Goal: Transaction & Acquisition: Purchase product/service

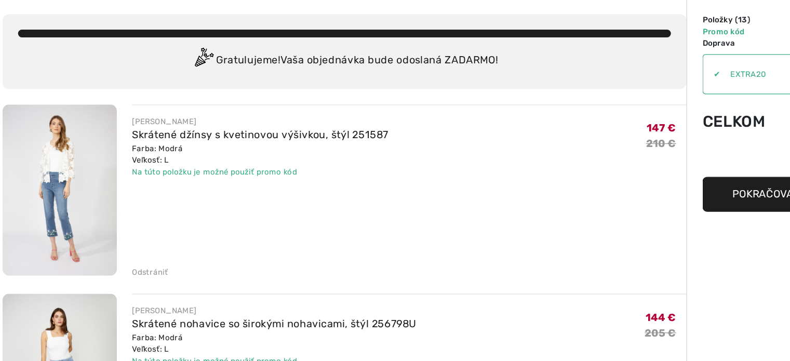
click at [121, 291] on div "Odstrániť" at bounding box center [125, 287] width 29 height 9
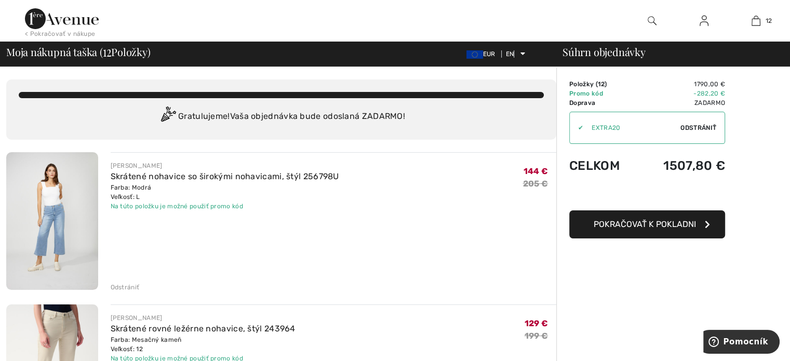
click at [117, 286] on font "Odstrániť" at bounding box center [125, 287] width 29 height 7
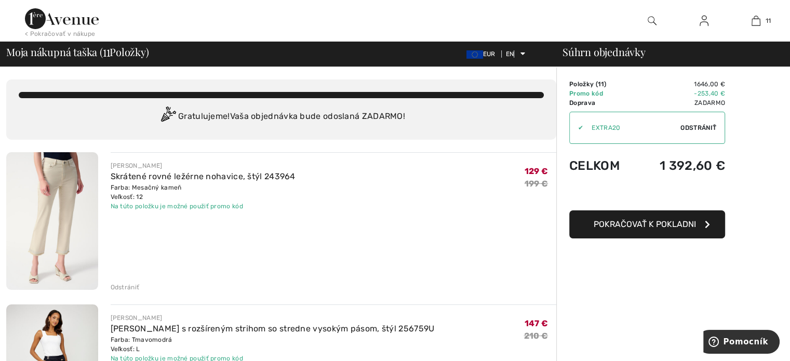
click at [118, 286] on font "Odstrániť" at bounding box center [125, 287] width 29 height 7
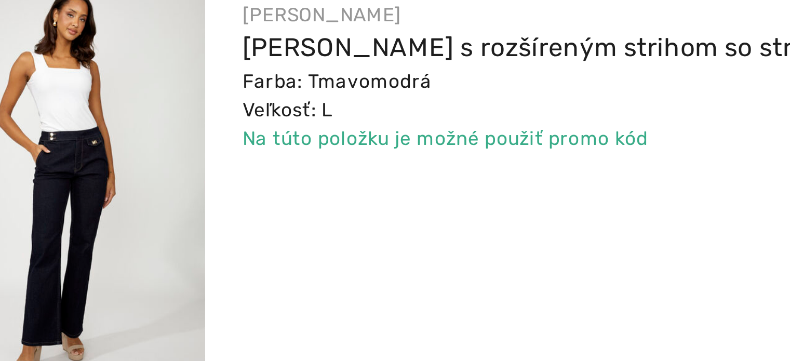
click at [46, 239] on img at bounding box center [52, 221] width 92 height 138
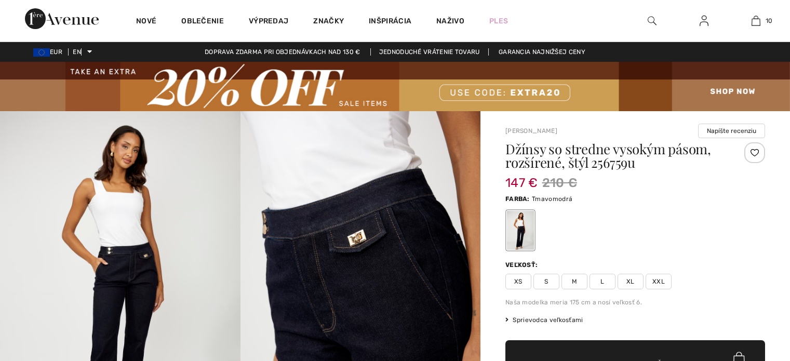
click at [400, 291] on img at bounding box center [361, 291] width 241 height 361
checkbox input "true"
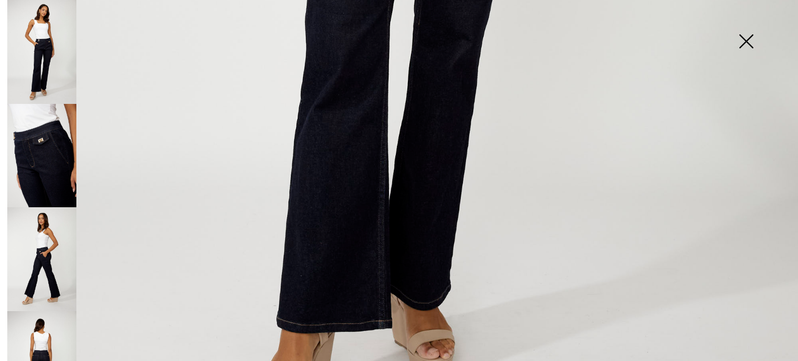
scroll to position [725, 0]
click at [48, 311] on img at bounding box center [41, 363] width 69 height 104
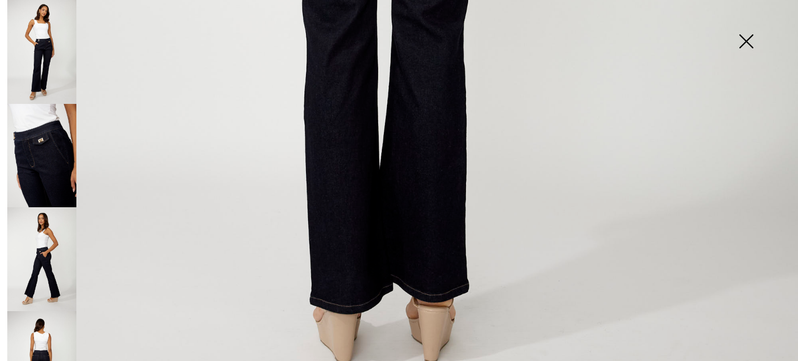
scroll to position [735, 0]
click at [51, 253] on img at bounding box center [41, 259] width 69 height 104
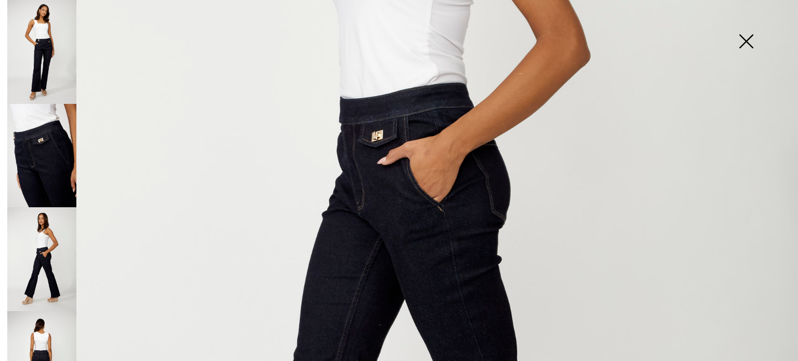
scroll to position [374, 0]
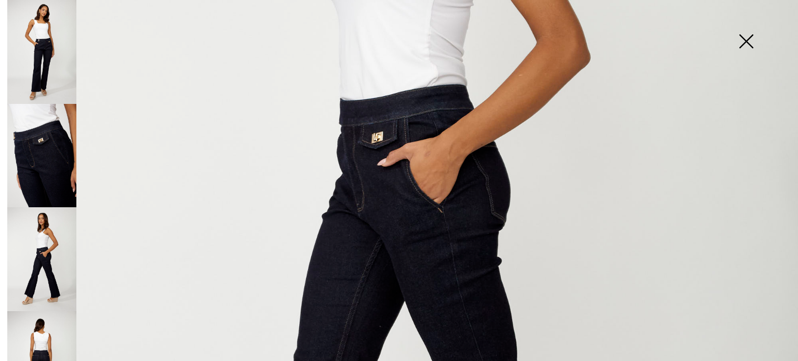
click at [6, 169] on div at bounding box center [40, 180] width 73 height 361
click at [59, 40] on img at bounding box center [41, 52] width 69 height 104
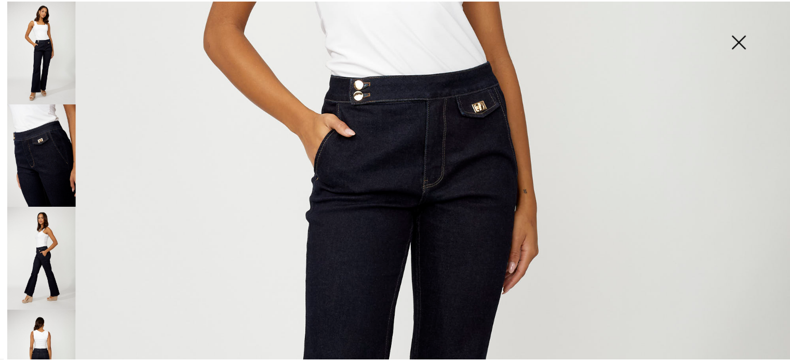
scroll to position [0, 0]
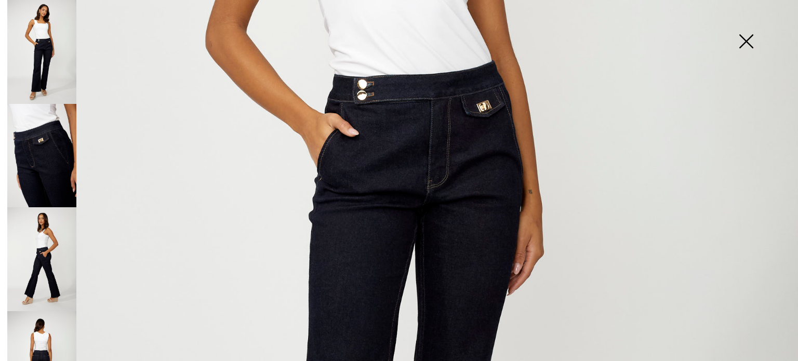
click at [747, 37] on img at bounding box center [746, 43] width 52 height 54
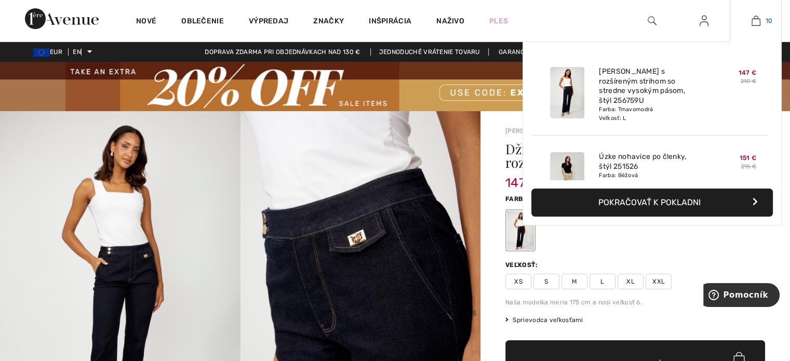
click at [752, 18] on img at bounding box center [756, 21] width 9 height 12
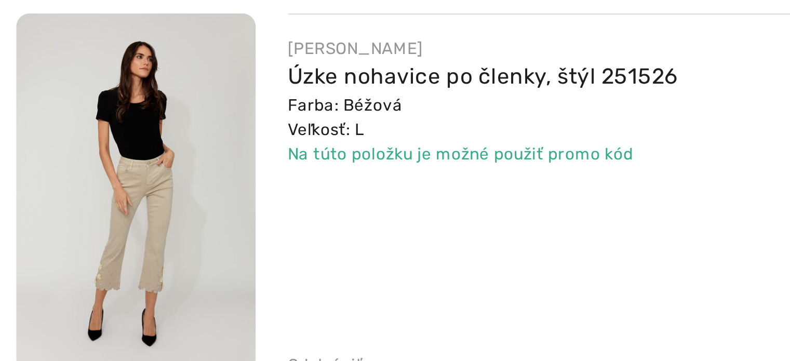
scroll to position [148, 0]
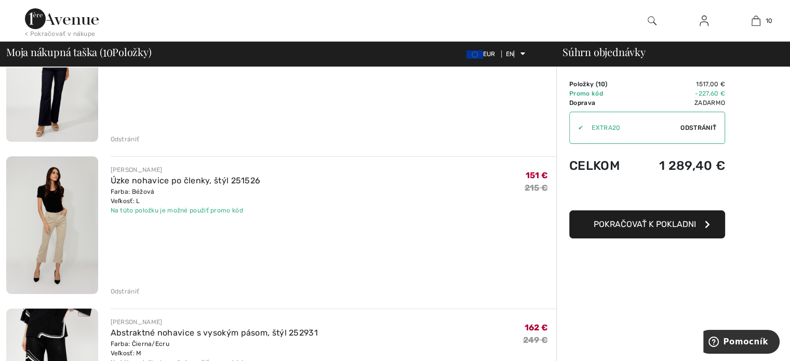
click at [122, 290] on font "Odstrániť" at bounding box center [125, 291] width 29 height 7
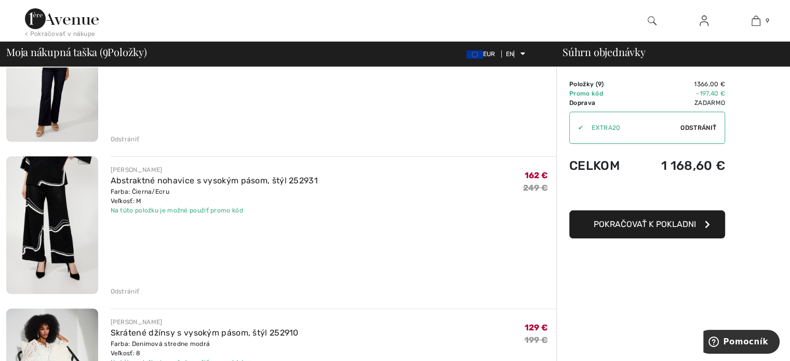
click at [122, 290] on font "Odstrániť" at bounding box center [125, 291] width 29 height 7
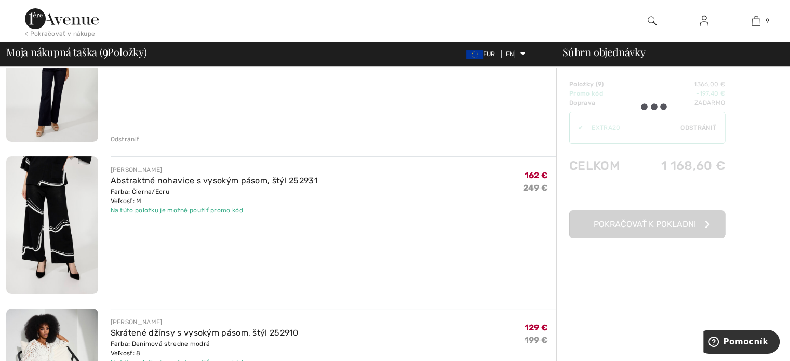
click at [122, 290] on font "Odstrániť" at bounding box center [125, 291] width 29 height 7
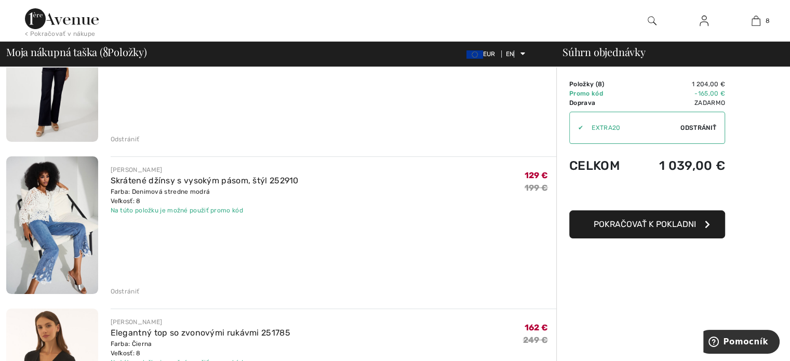
click at [126, 288] on font "Odstrániť" at bounding box center [125, 291] width 29 height 7
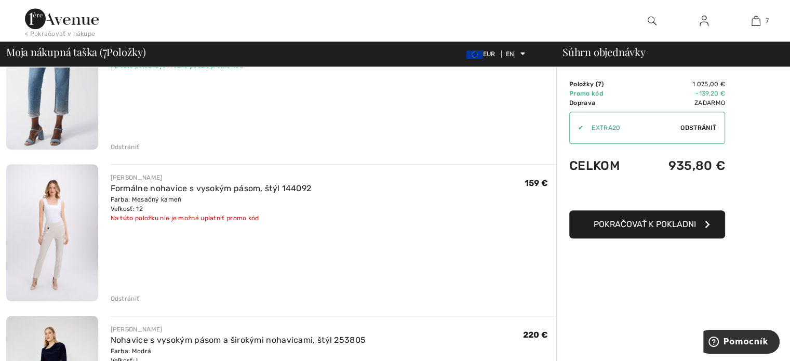
scroll to position [760, 0]
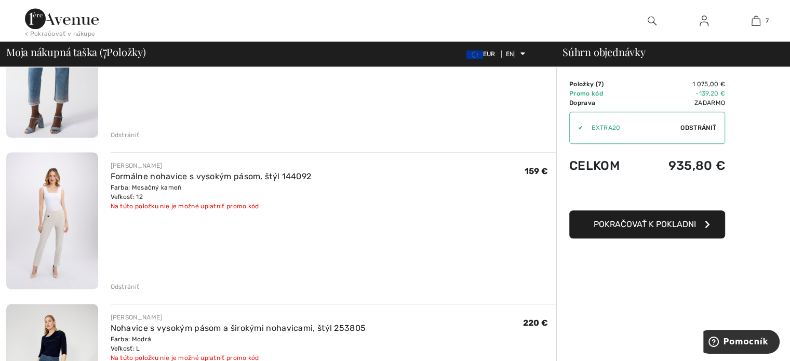
click at [115, 288] on font "Odstrániť" at bounding box center [125, 286] width 29 height 7
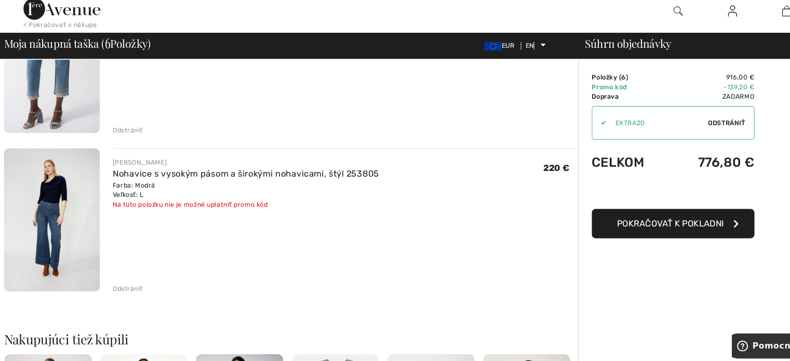
scroll to position [760, 0]
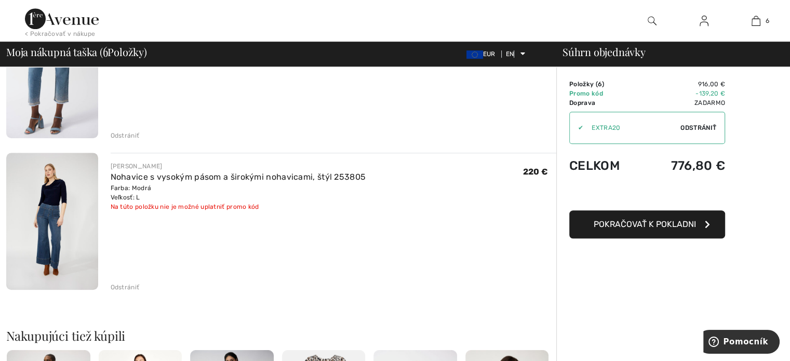
click at [120, 281] on div "Odstrániť" at bounding box center [334, 286] width 446 height 11
click at [124, 288] on font "Odstrániť" at bounding box center [125, 287] width 29 height 7
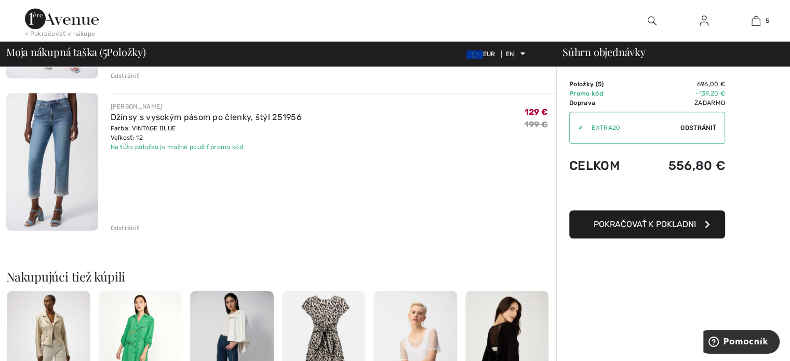
scroll to position [582, 0]
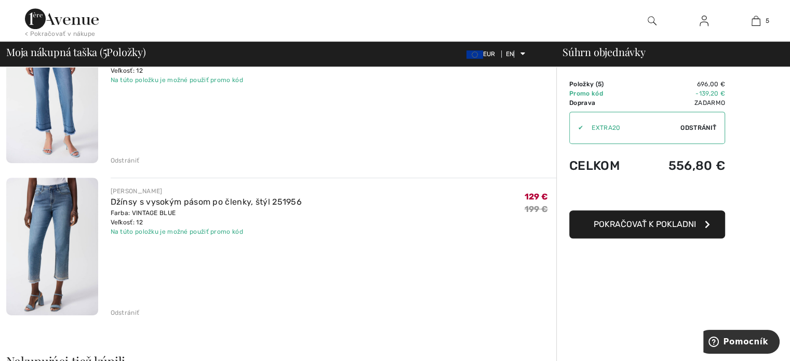
click at [52, 251] on img at bounding box center [52, 246] width 92 height 137
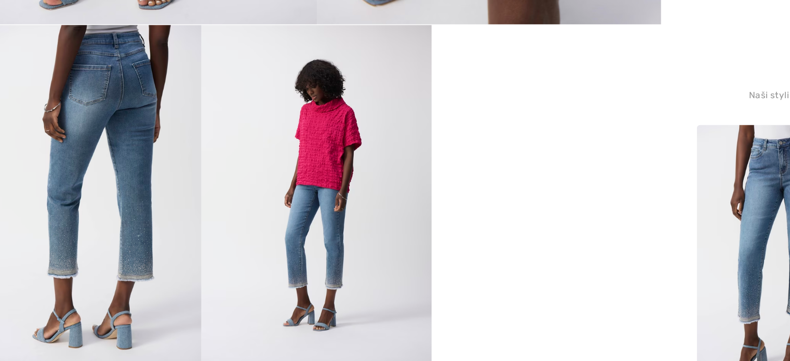
scroll to position [382, 0]
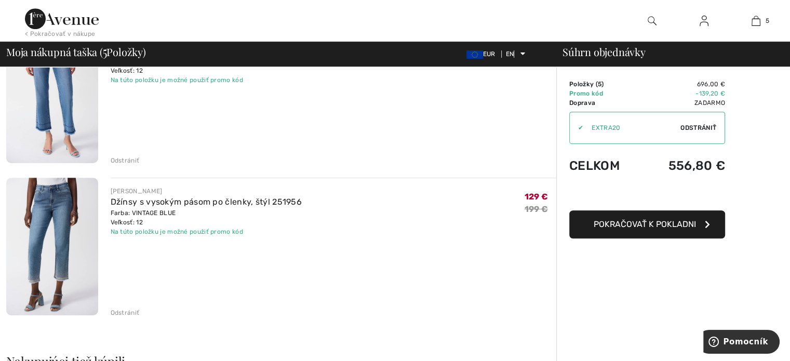
click at [64, 88] on img at bounding box center [52, 94] width 92 height 137
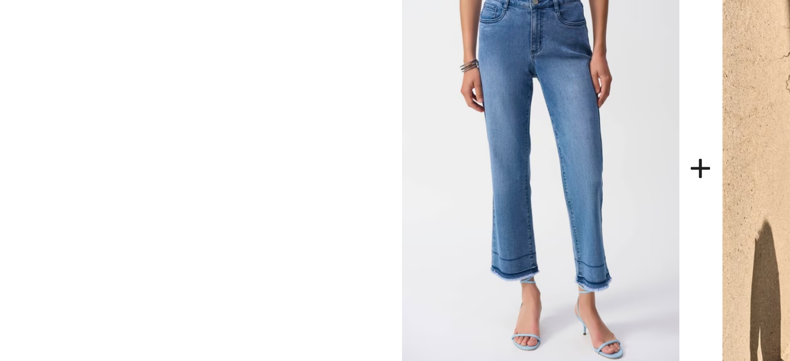
scroll to position [393, 0]
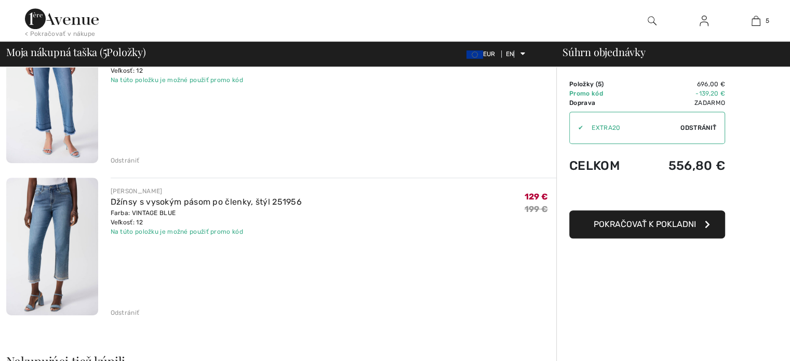
scroll to position [582, 0]
click at [51, 250] on img at bounding box center [52, 246] width 92 height 137
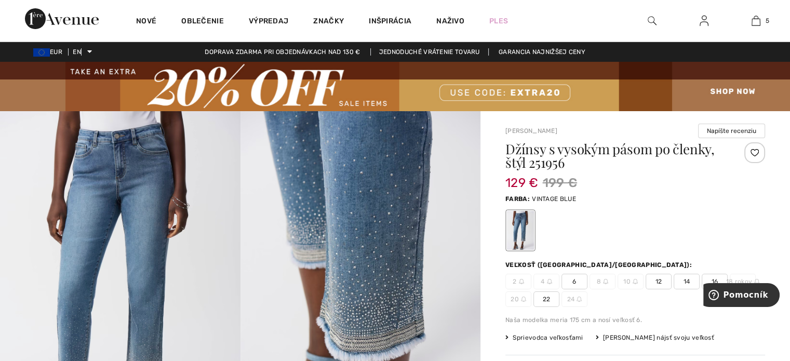
click at [523, 231] on div at bounding box center [520, 230] width 27 height 39
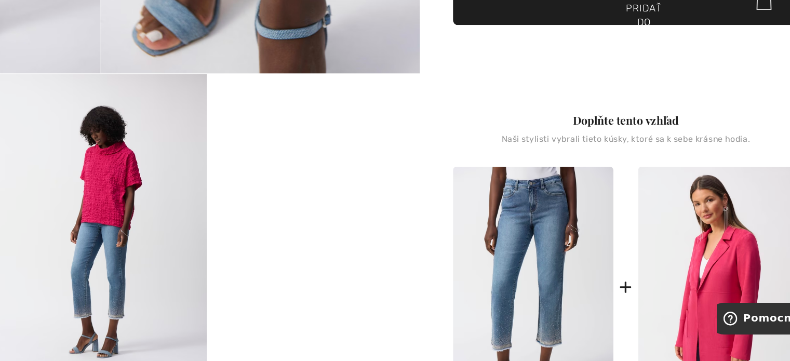
scroll to position [361, 0]
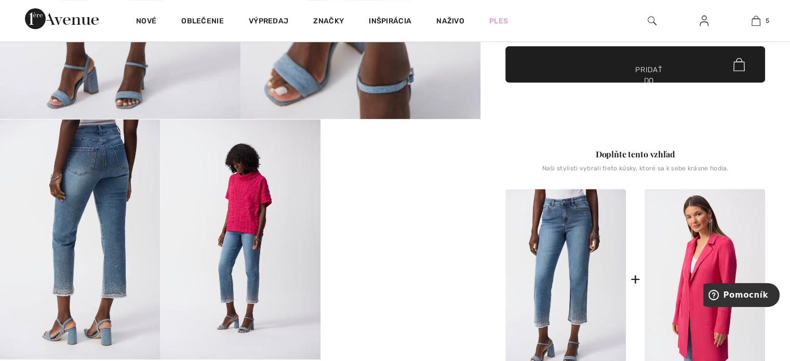
click at [66, 280] on img at bounding box center [80, 239] width 160 height 240
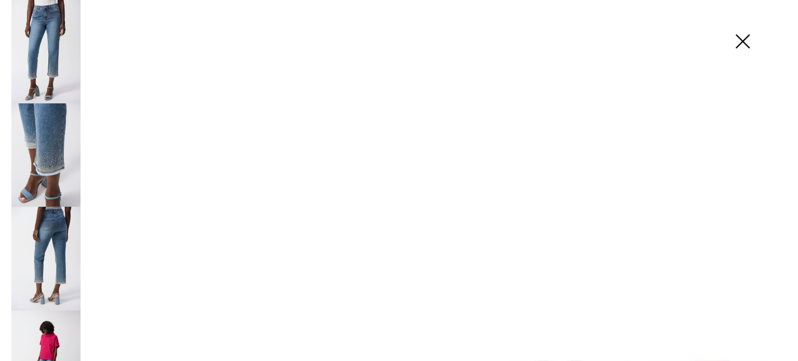
scroll to position [353, 0]
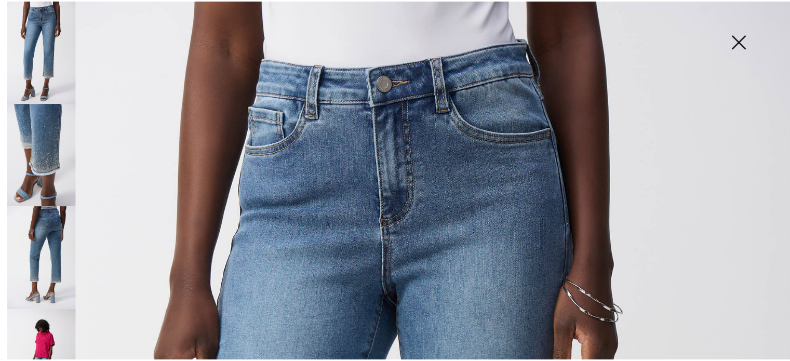
scroll to position [352, 0]
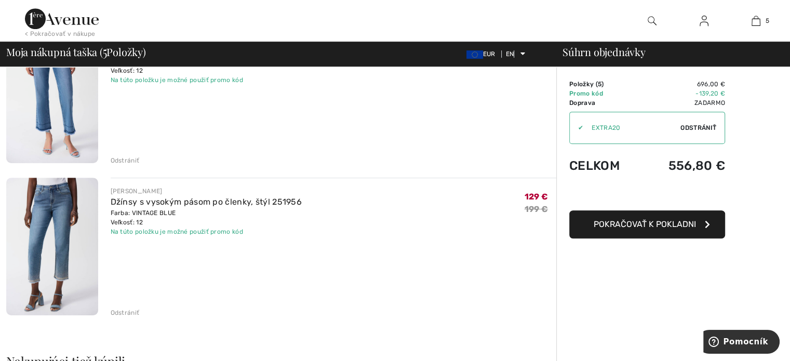
click at [84, 81] on img at bounding box center [52, 94] width 92 height 137
click at [118, 308] on div "Odstrániť" at bounding box center [125, 312] width 29 height 9
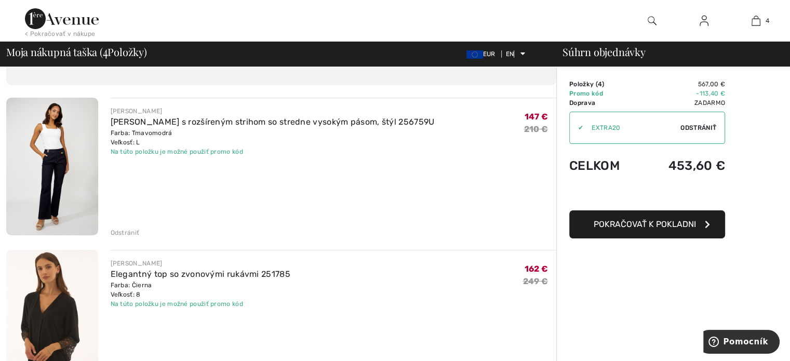
scroll to position [56, 0]
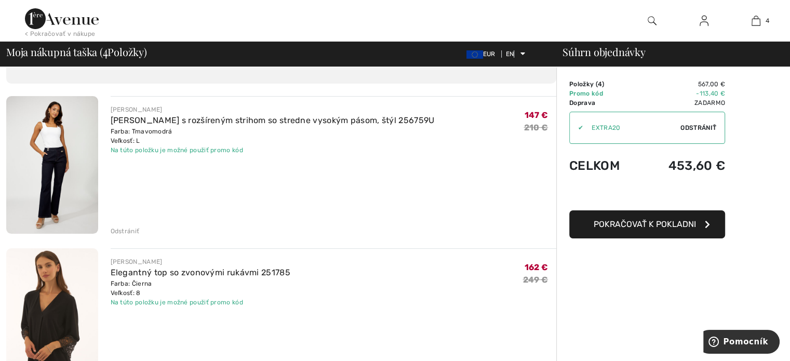
click at [47, 176] on img at bounding box center [52, 165] width 92 height 138
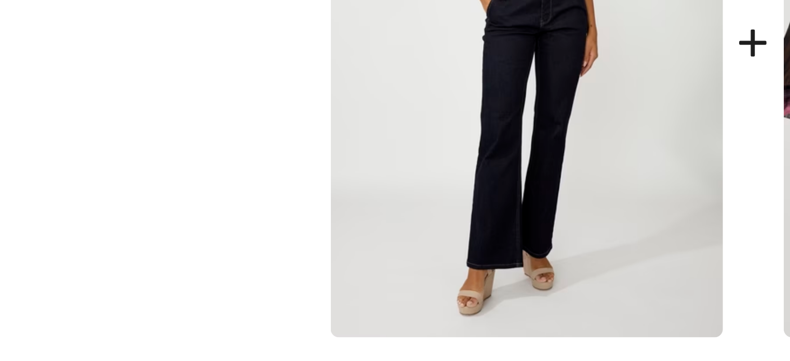
scroll to position [463, 0]
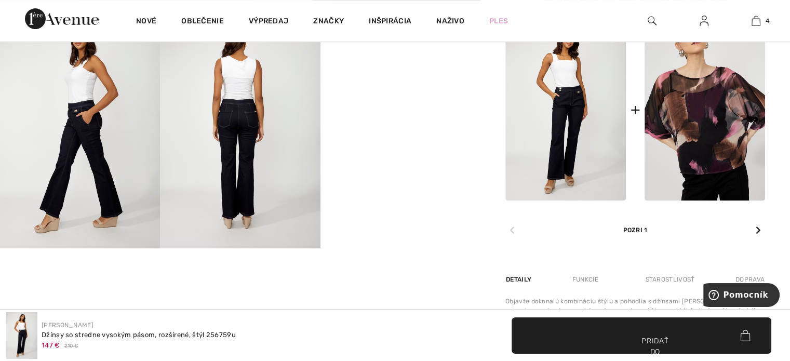
click at [123, 232] on img at bounding box center [80, 128] width 160 height 240
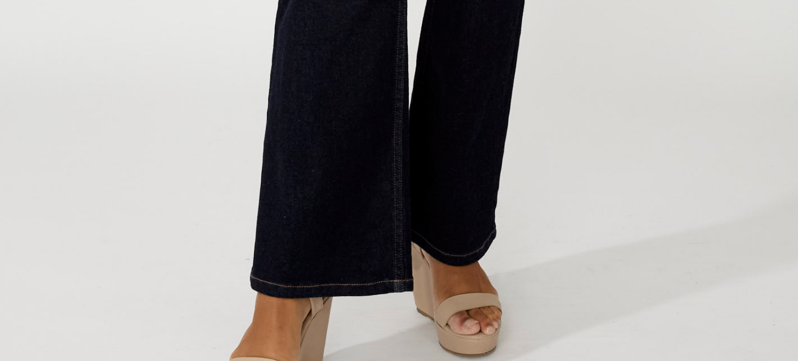
scroll to position [470, 0]
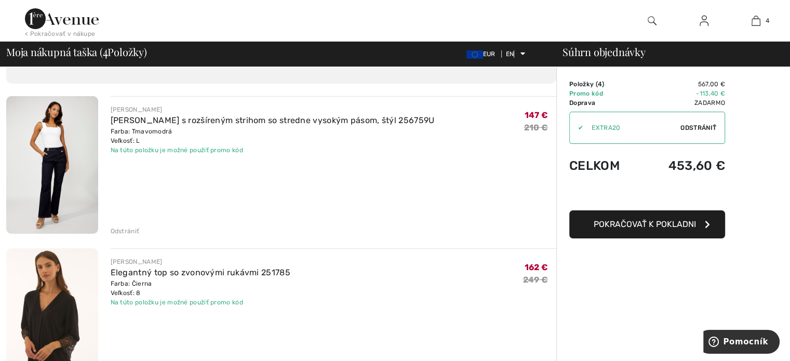
drag, startPoint x: 788, startPoint y: 79, endPoint x: 789, endPoint y: 124, distance: 44.7
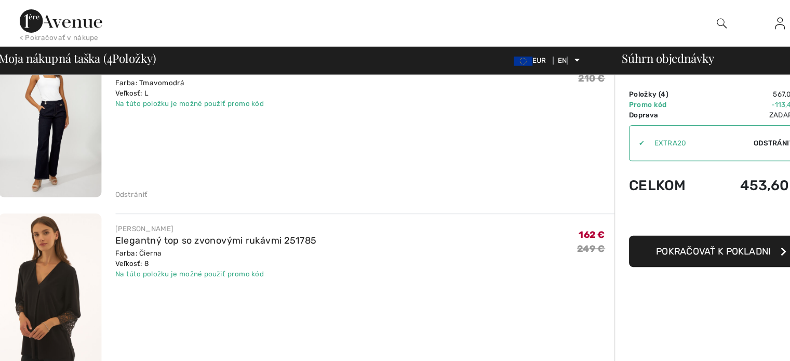
scroll to position [91, 0]
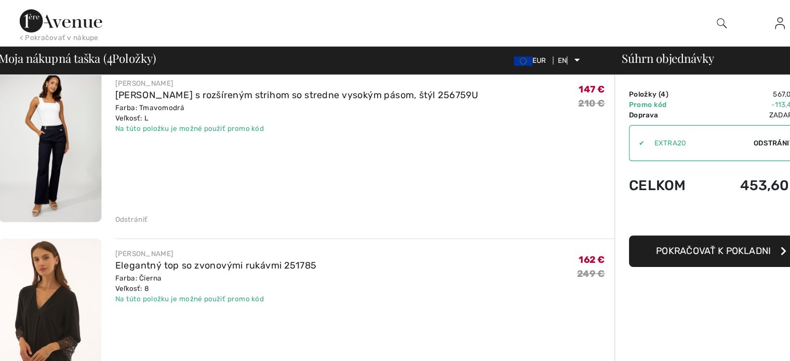
click at [119, 196] on font "Odstrániť" at bounding box center [125, 195] width 29 height 7
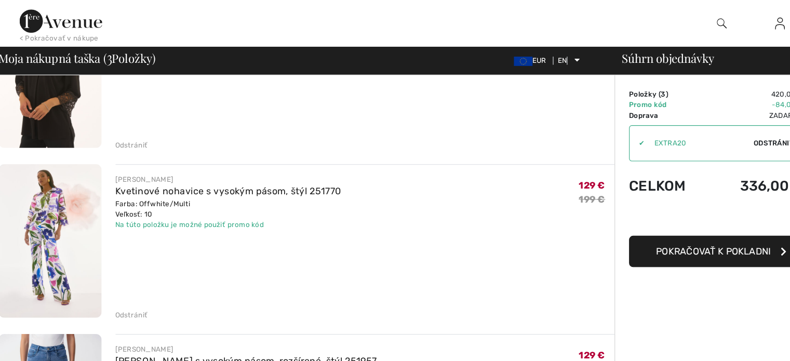
scroll to position [0, 0]
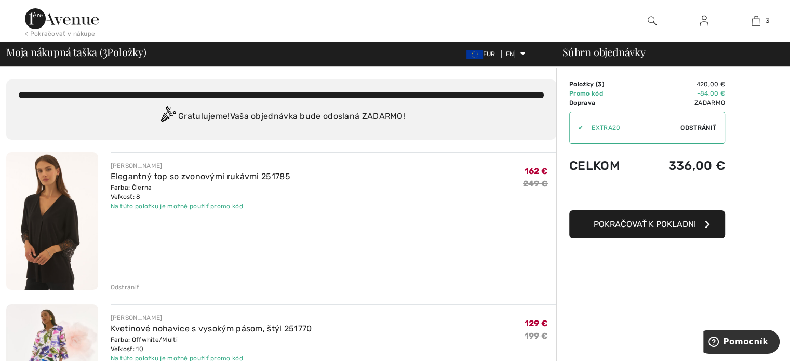
click at [55, 207] on img at bounding box center [52, 221] width 92 height 138
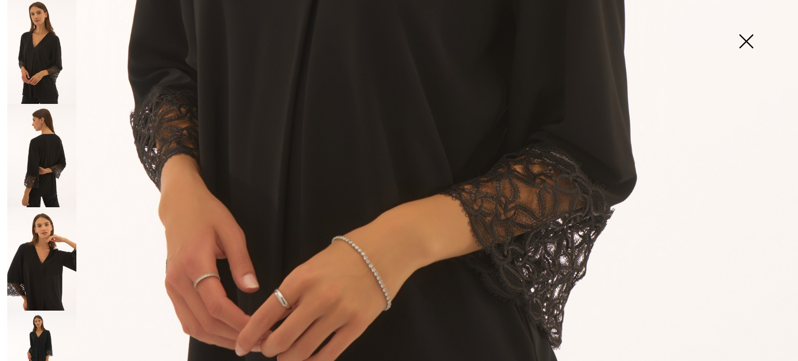
scroll to position [613, 0]
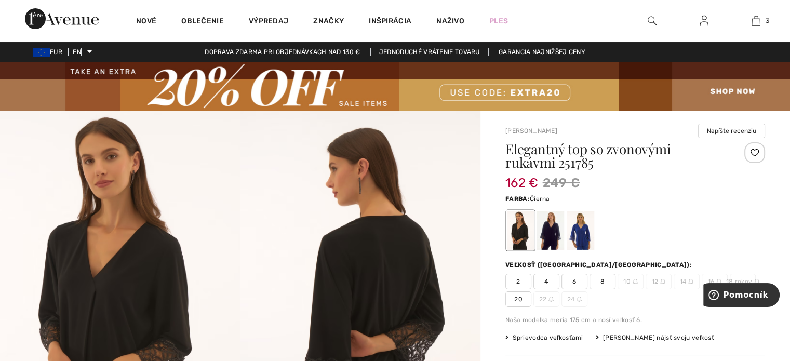
click at [410, 345] on img at bounding box center [361, 291] width 241 height 361
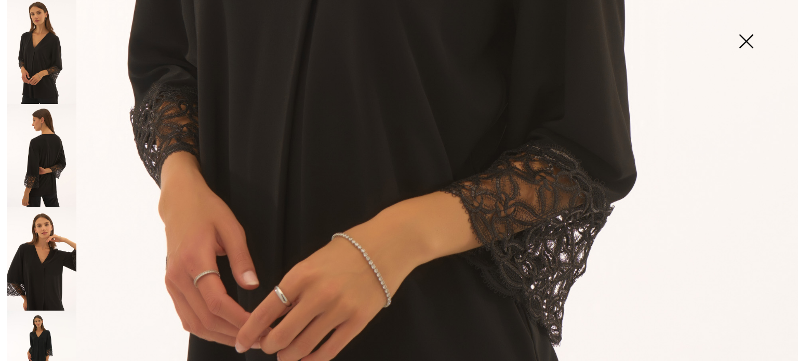
scroll to position [0, 0]
click at [36, 268] on img at bounding box center [41, 258] width 69 height 103
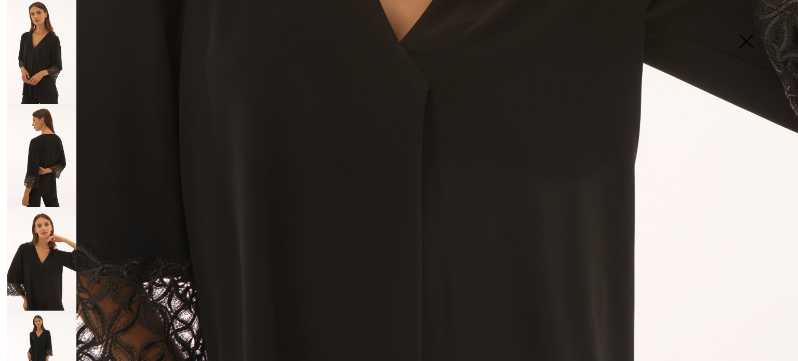
click at [39, 182] on img at bounding box center [41, 156] width 69 height 104
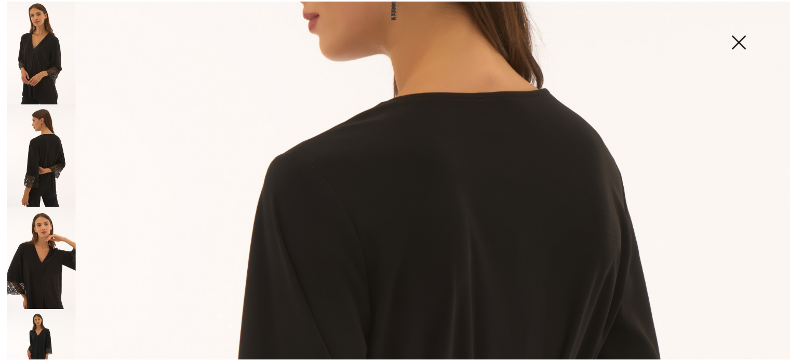
scroll to position [238, 0]
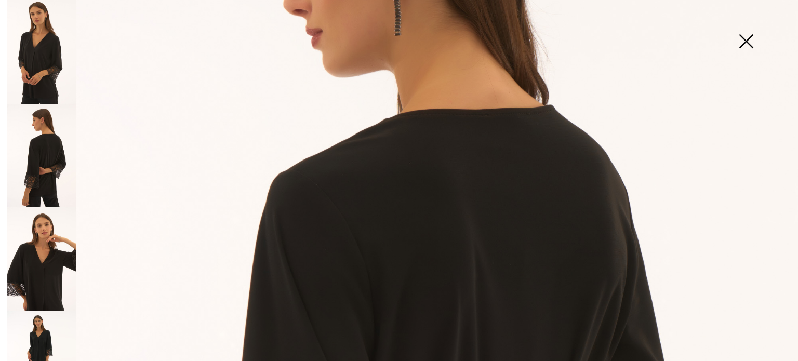
click at [747, 51] on img at bounding box center [746, 43] width 52 height 54
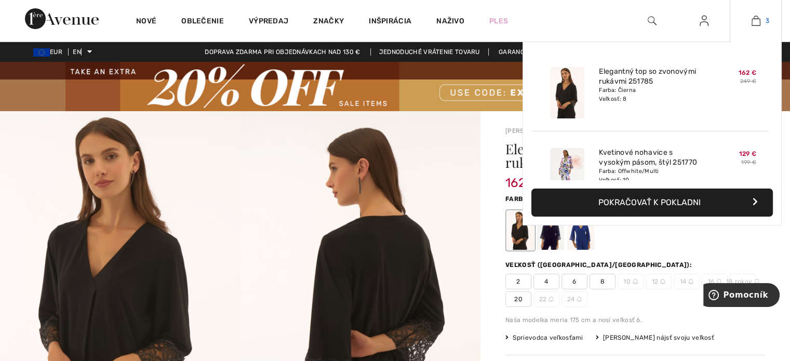
click at [755, 19] on img at bounding box center [756, 21] width 9 height 12
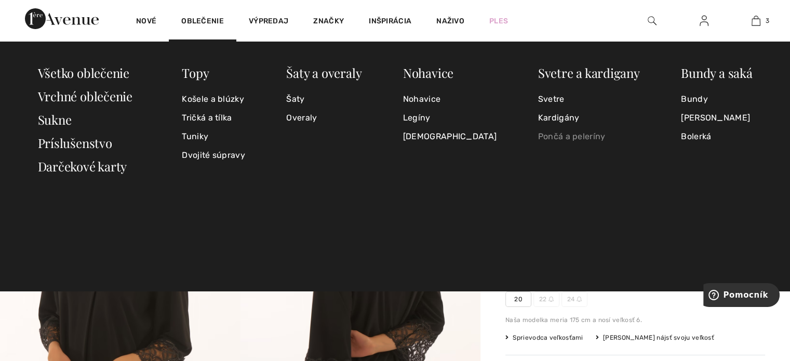
click at [548, 139] on font "Pončá a peleríny" at bounding box center [572, 136] width 68 height 10
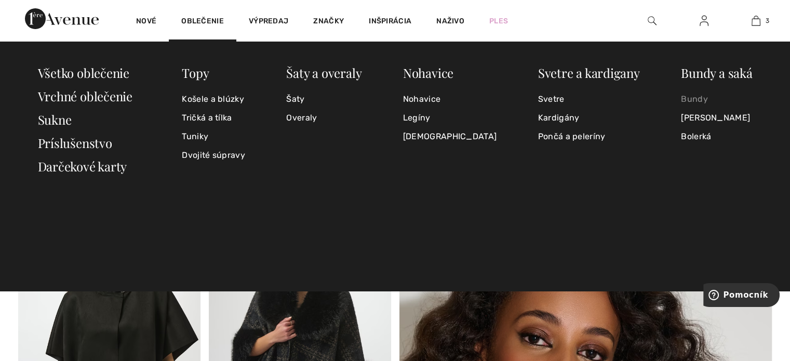
click at [697, 97] on font "Bundy" at bounding box center [694, 99] width 27 height 10
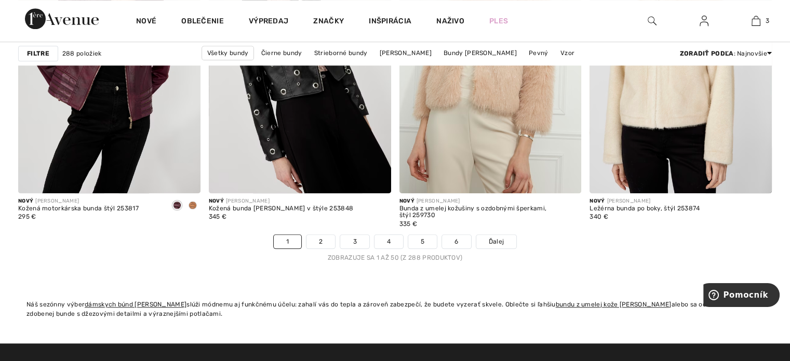
scroll to position [4917, 0]
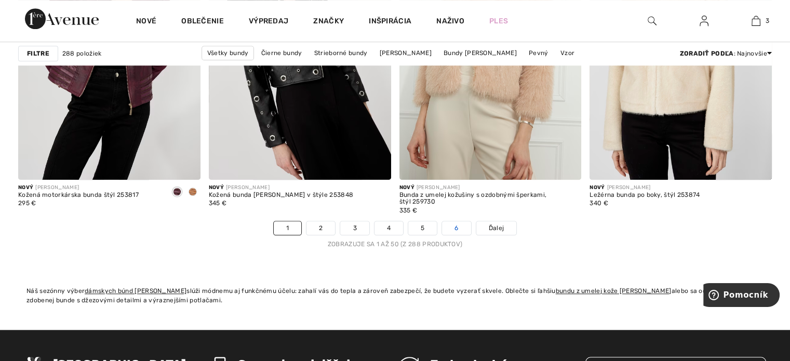
click at [458, 224] on font "6" at bounding box center [457, 227] width 4 height 7
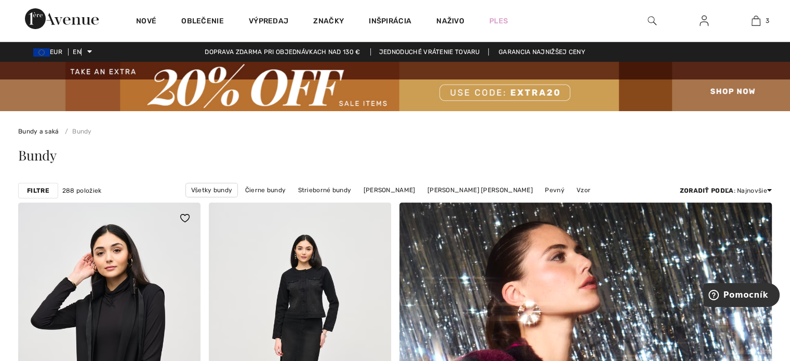
click at [138, 321] on img at bounding box center [109, 339] width 182 height 273
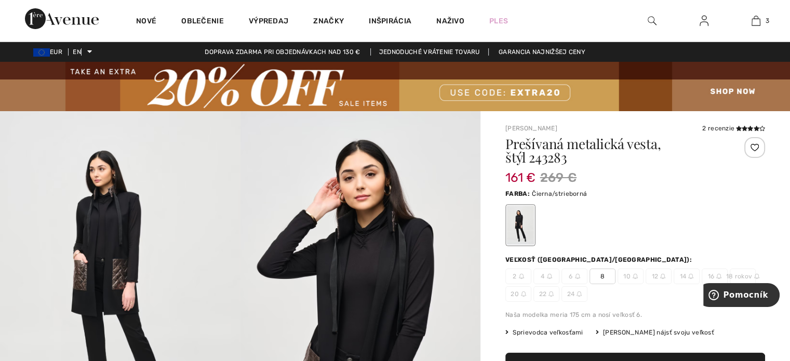
click at [123, 255] on img at bounding box center [120, 291] width 241 height 361
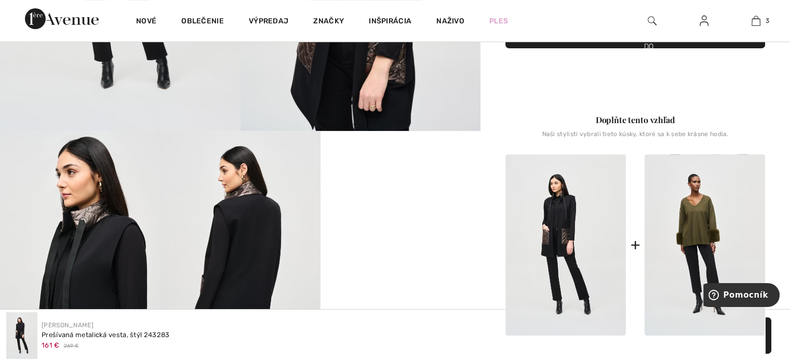
scroll to position [456, 0]
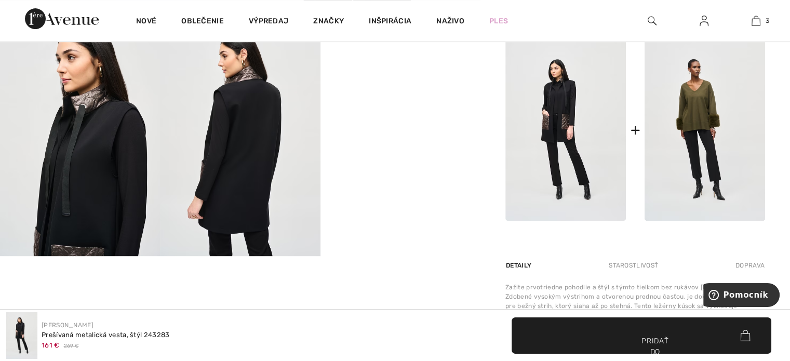
click at [389, 96] on video "Váš prehliadač nepodporuje značku videa." at bounding box center [401, 56] width 160 height 80
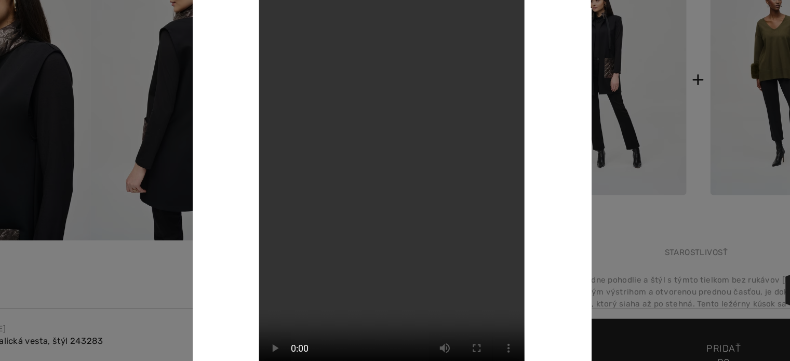
click at [573, 238] on div at bounding box center [395, 180] width 790 height 361
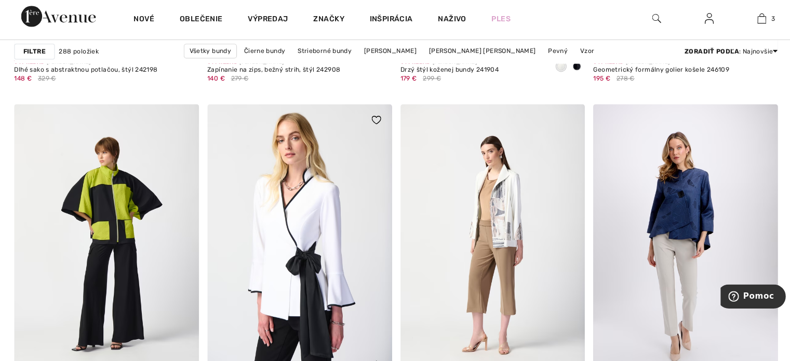
scroll to position [1834, 0]
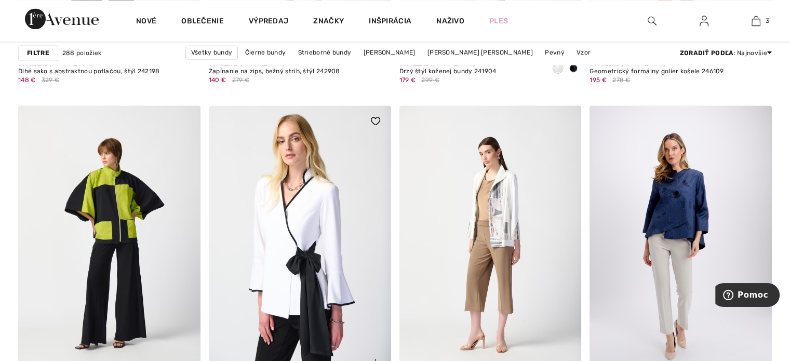
click at [296, 301] on img at bounding box center [300, 241] width 182 height 273
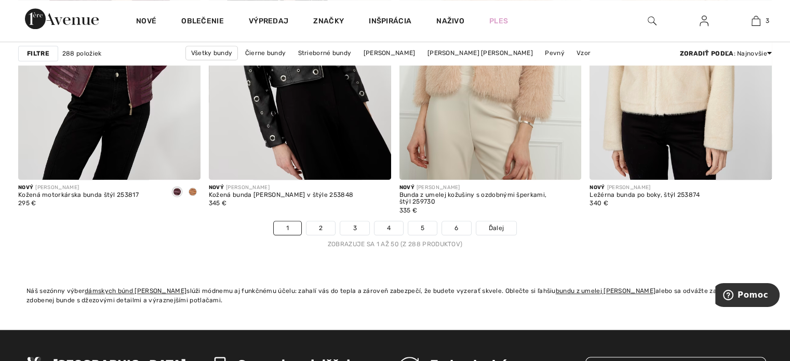
click at [416, 233] on li "5" at bounding box center [423, 228] width 30 height 15
click at [418, 225] on link "5" at bounding box center [422, 228] width 29 height 14
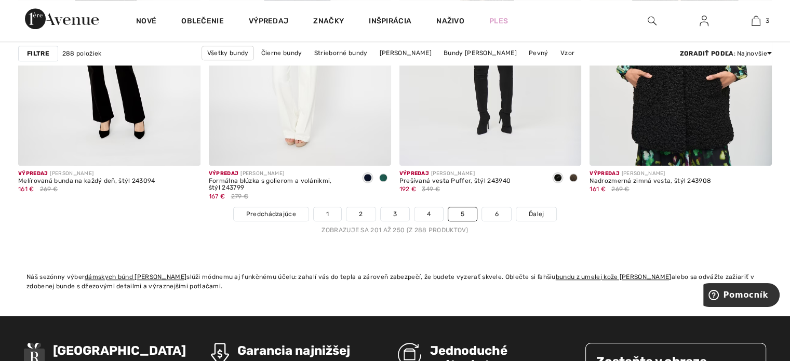
scroll to position [4855, 0]
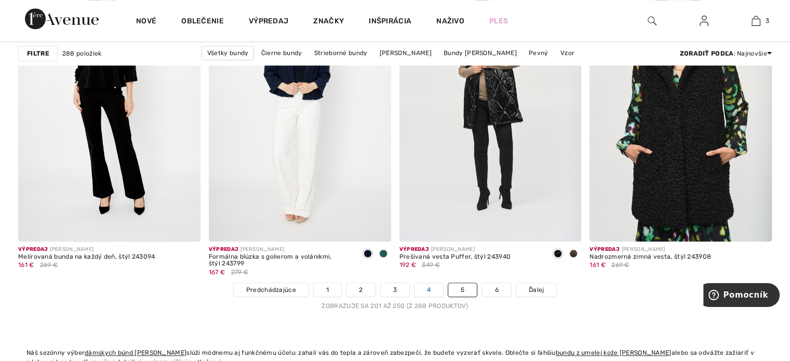
click at [425, 290] on link "4" at bounding box center [429, 290] width 29 height 14
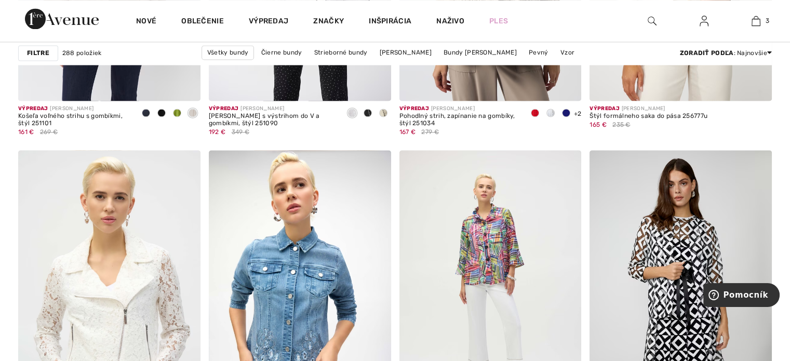
scroll to position [2000, 0]
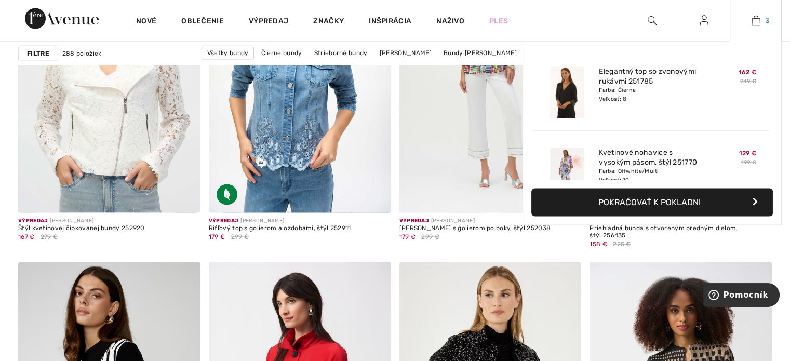
click at [756, 22] on img at bounding box center [756, 21] width 9 height 12
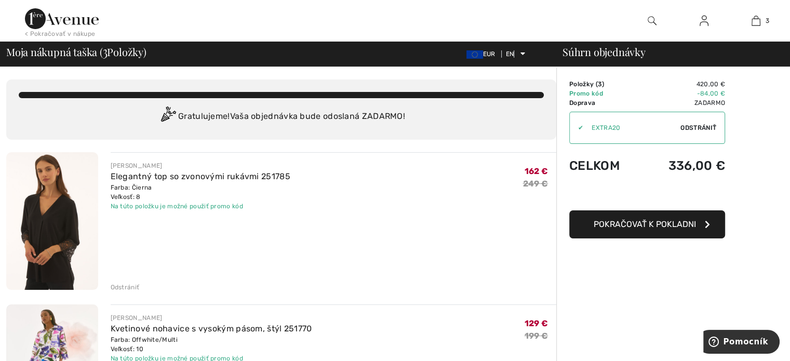
click at [629, 223] on font "Pokračovať k pokladni" at bounding box center [645, 224] width 102 height 10
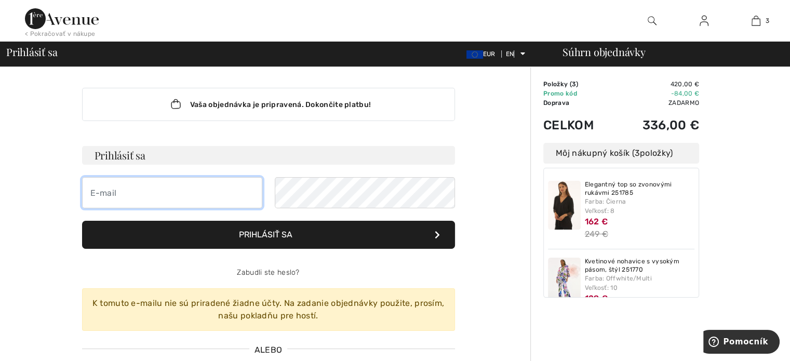
click at [148, 186] on input "email" at bounding box center [172, 192] width 180 height 31
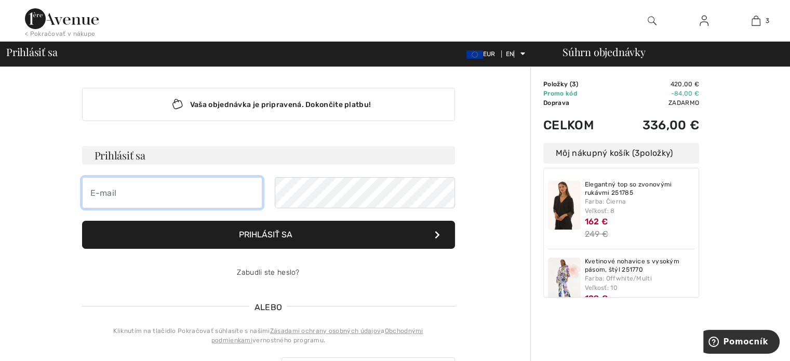
type input "lucia.hanca@gmail.com"
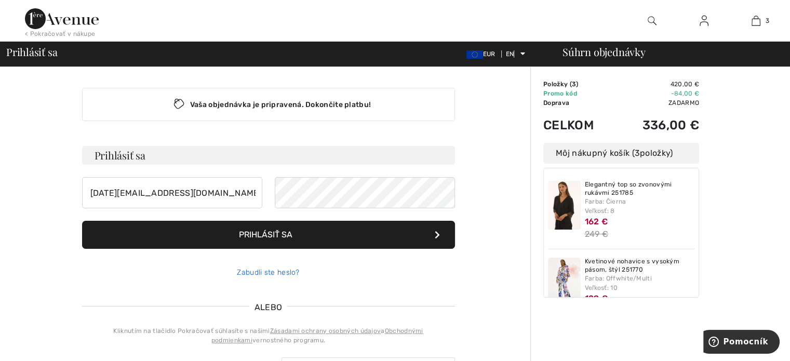
click at [280, 271] on font "Zabudli ste heslo?" at bounding box center [268, 272] width 62 height 9
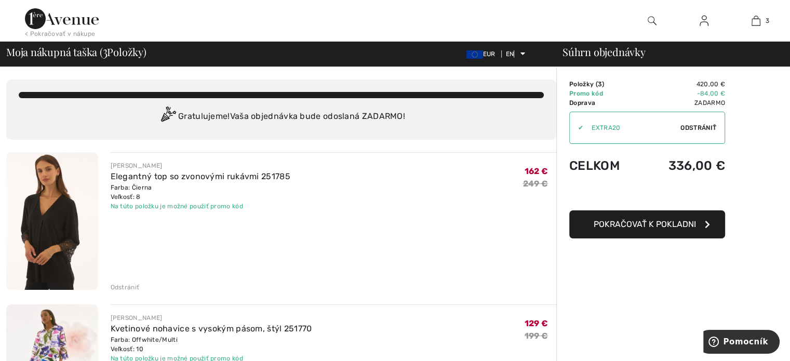
click at [626, 220] on font "Pokračovať k pokladni" at bounding box center [645, 224] width 102 height 10
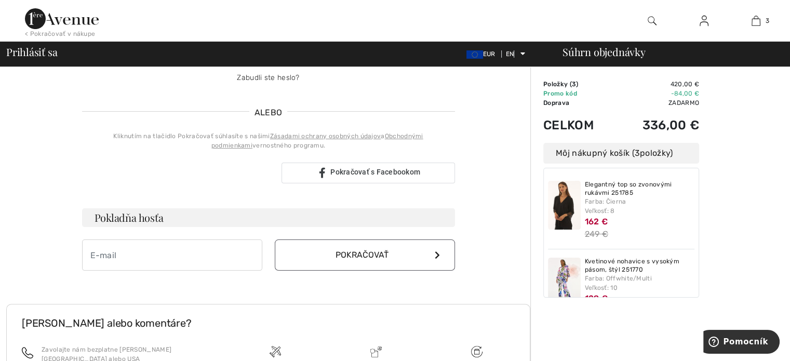
scroll to position [151, 0]
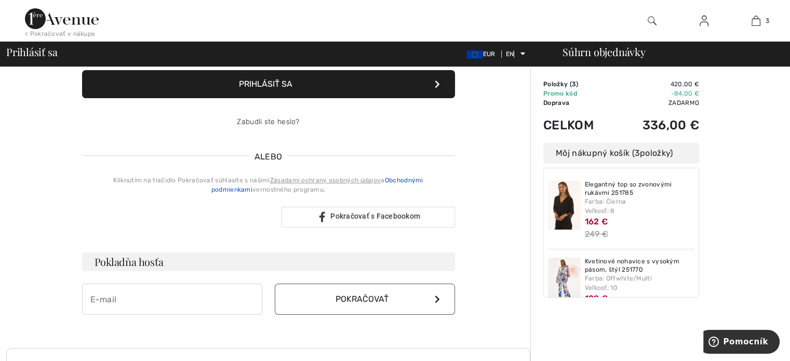
click at [389, 177] on font "Obchodnými podmienkami" at bounding box center [317, 185] width 212 height 17
